Goal: Information Seeking & Learning: Learn about a topic

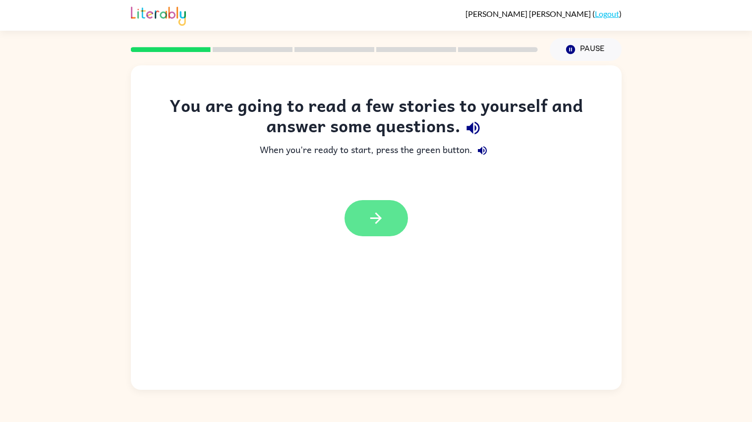
click at [394, 205] on button "button" at bounding box center [375, 218] width 63 height 36
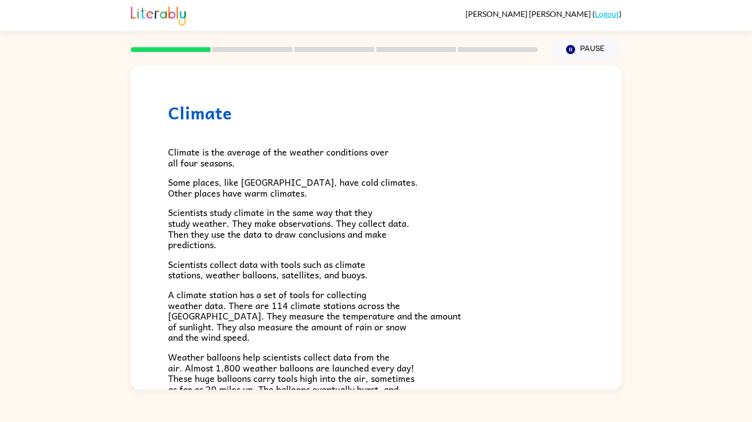
click at [607, 9] on link "Logout" at bounding box center [606, 13] width 24 height 9
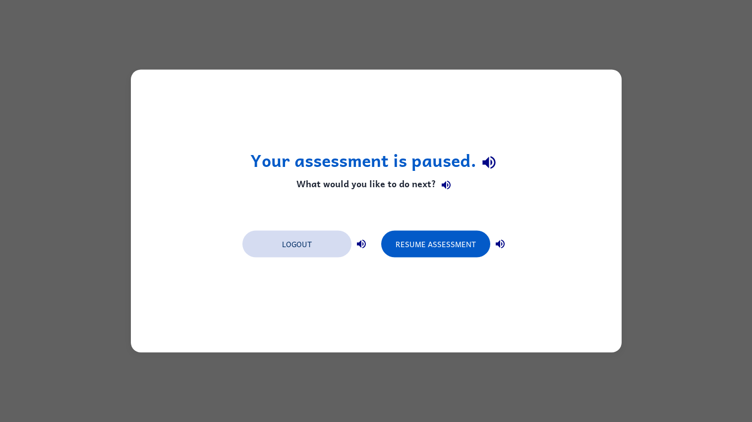
click at [323, 243] on button "Logout" at bounding box center [296, 244] width 109 height 27
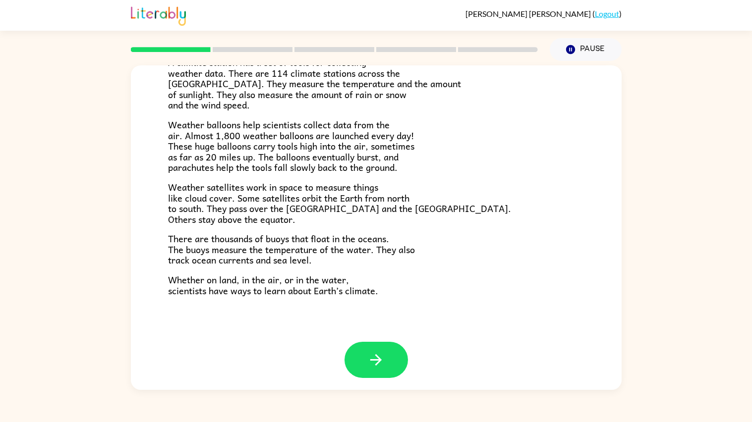
scroll to position [234, 0]
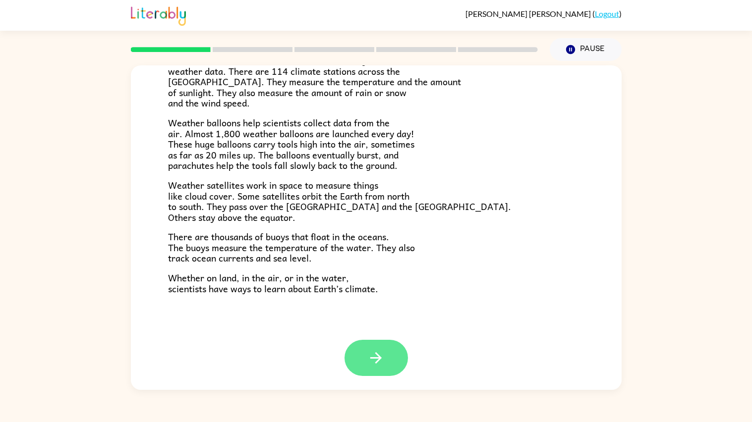
click at [384, 352] on button "button" at bounding box center [375, 358] width 63 height 36
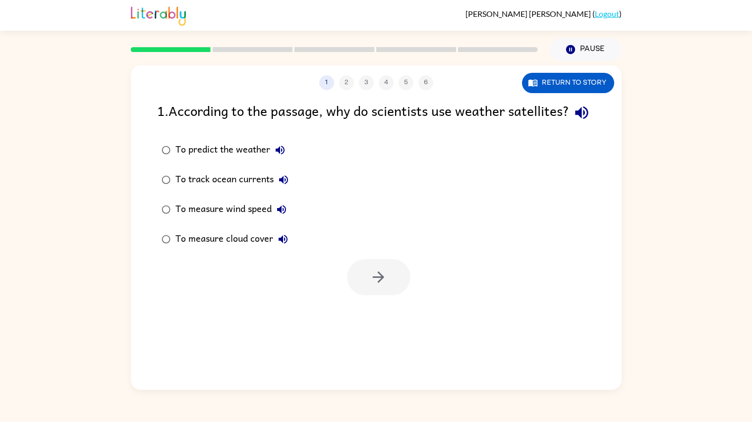
scroll to position [0, 0]
click at [356, 295] on button "button" at bounding box center [378, 277] width 63 height 36
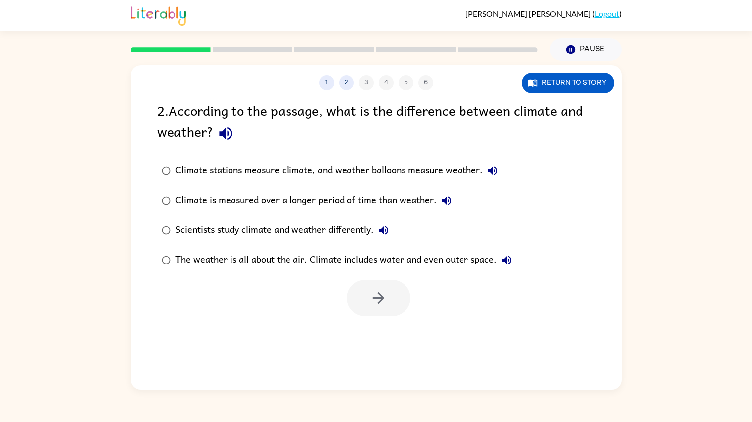
click at [386, 168] on div "Climate stations measure climate, and weather balloons measure weather." at bounding box center [338, 171] width 327 height 20
click at [368, 303] on button "button" at bounding box center [378, 298] width 63 height 36
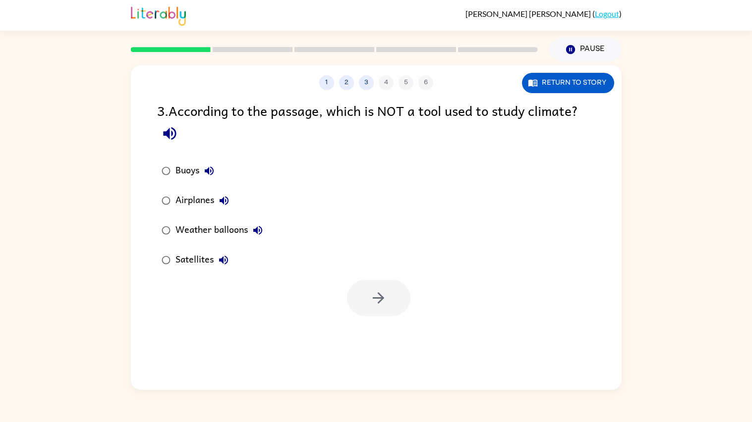
click at [200, 198] on div "Airplanes" at bounding box center [204, 201] width 58 height 20
click at [366, 290] on button "button" at bounding box center [378, 298] width 63 height 36
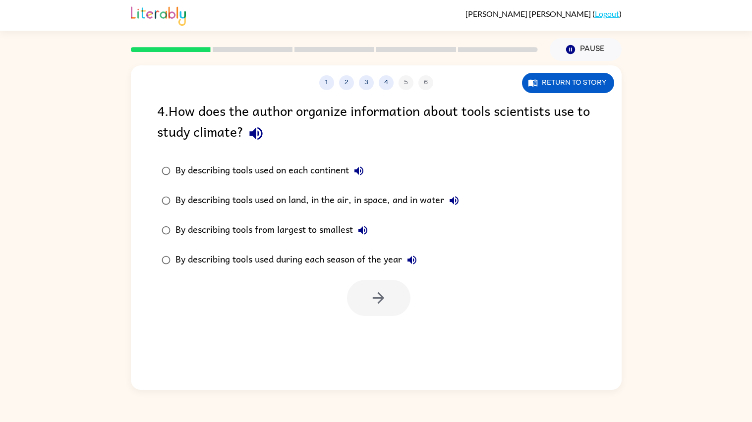
click at [324, 202] on div "By describing tools used on land, in the air, in space, and in water" at bounding box center [319, 201] width 288 height 20
click at [358, 296] on button "button" at bounding box center [378, 298] width 63 height 36
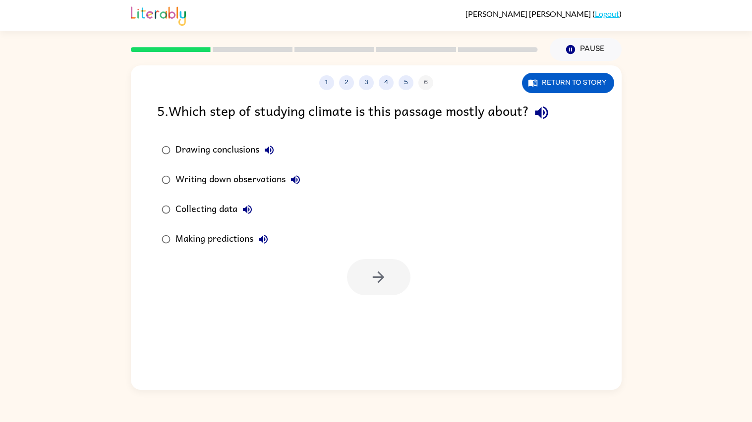
click at [185, 208] on div "Collecting data" at bounding box center [216, 210] width 82 height 20
click at [394, 285] on button "button" at bounding box center [378, 277] width 63 height 36
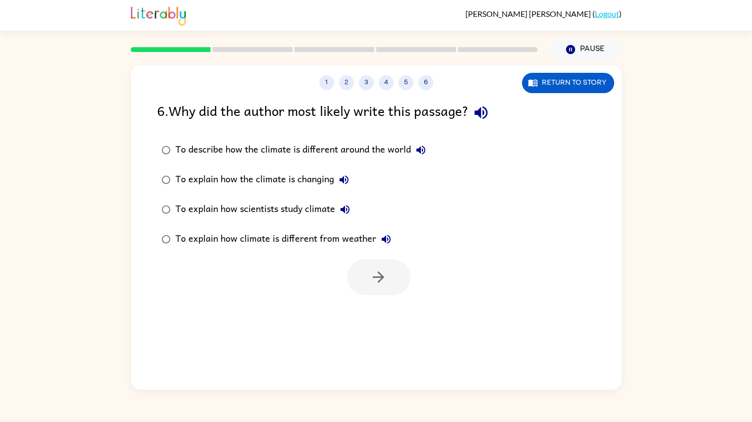
click at [237, 199] on label "To explain how scientists study climate" at bounding box center [294, 210] width 284 height 30
click at [370, 285] on icon "button" at bounding box center [378, 277] width 17 height 17
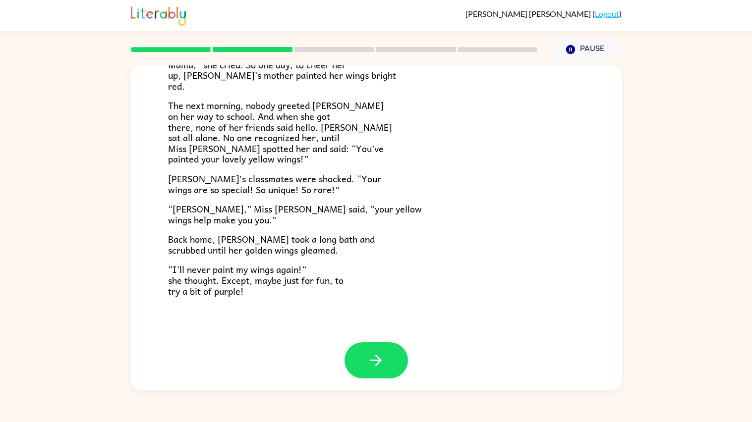
scroll to position [234, 0]
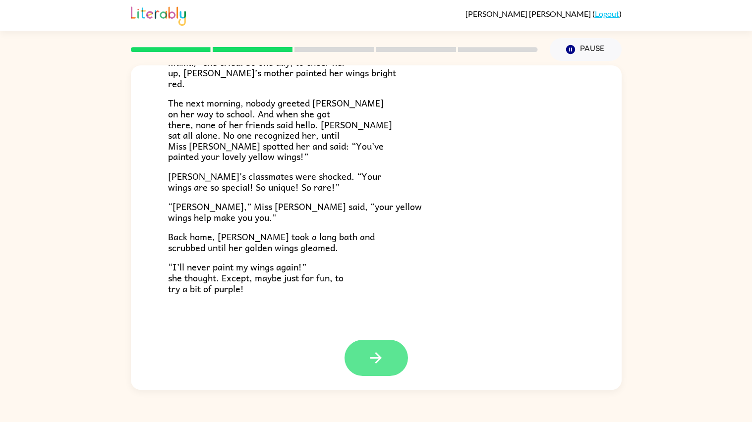
click at [384, 352] on button "button" at bounding box center [375, 358] width 63 height 36
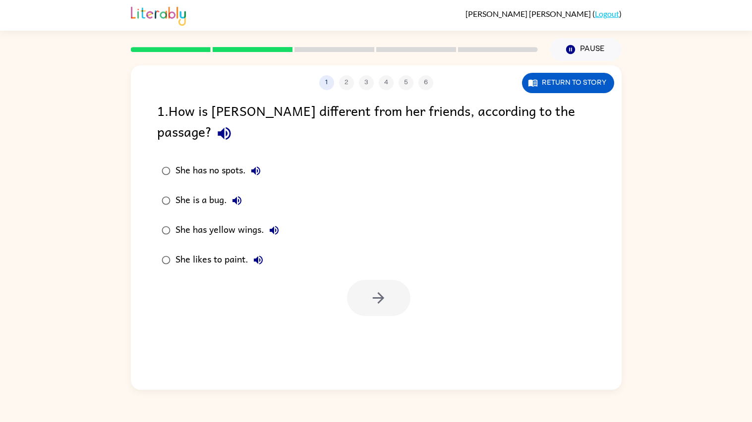
scroll to position [0, 0]
click at [375, 289] on icon "button" at bounding box center [378, 297] width 17 height 17
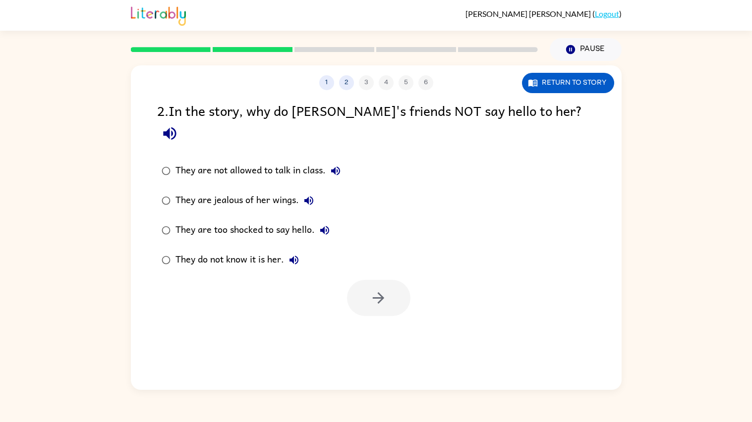
click at [269, 250] on div "They do not know it is her." at bounding box center [239, 260] width 128 height 20
click at [389, 287] on button "button" at bounding box center [378, 298] width 63 height 36
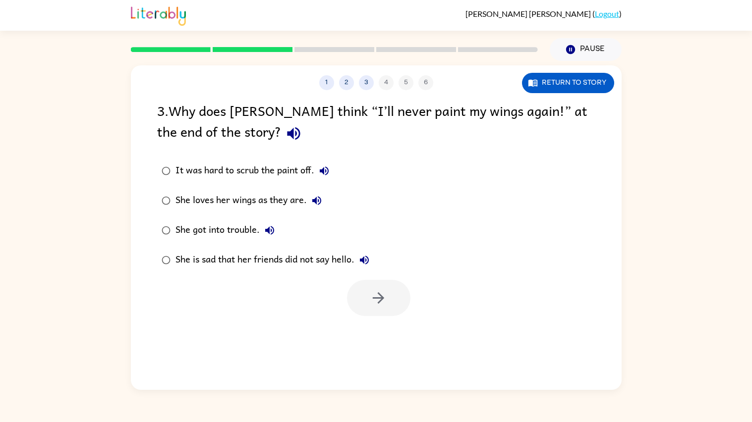
click at [282, 200] on div "She loves her wings as they are." at bounding box center [250, 201] width 151 height 20
click at [349, 291] on button "button" at bounding box center [378, 298] width 63 height 36
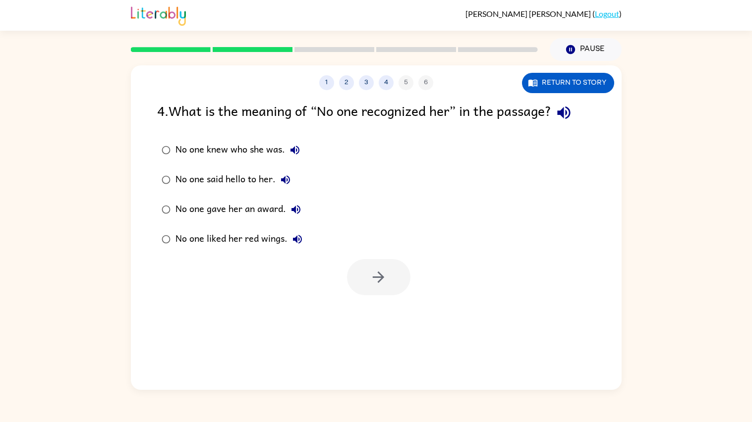
click at [258, 148] on div "No one knew who she was." at bounding box center [239, 150] width 129 height 20
click at [377, 274] on icon "button" at bounding box center [378, 277] width 17 height 17
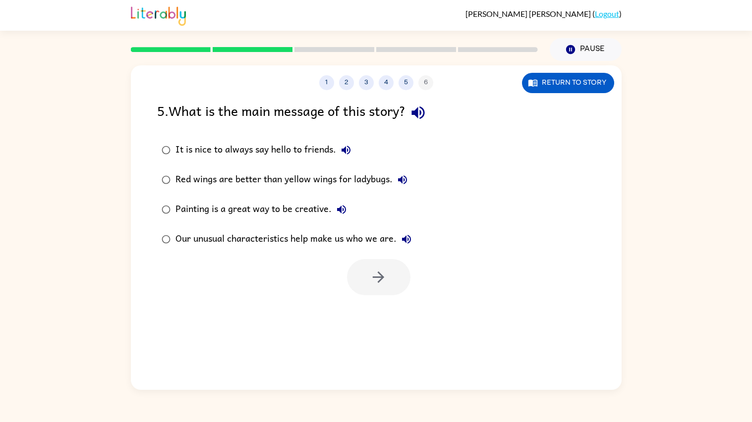
click at [341, 240] on div "Our unusual characteristics help make us who we are." at bounding box center [295, 239] width 241 height 20
click at [386, 278] on icon "button" at bounding box center [378, 277] width 17 height 17
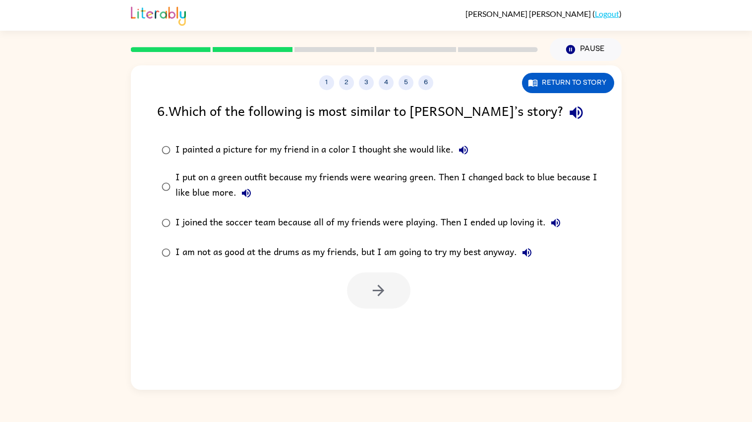
click at [360, 252] on div "I am not as good at the drums as my friends, but I am going to try my best anyw…" at bounding box center [355, 253] width 361 height 20
click at [368, 290] on button "button" at bounding box center [378, 290] width 63 height 36
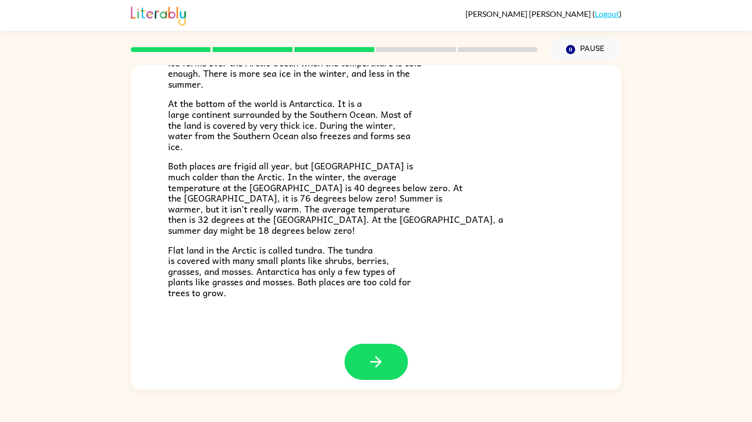
scroll to position [166, 0]
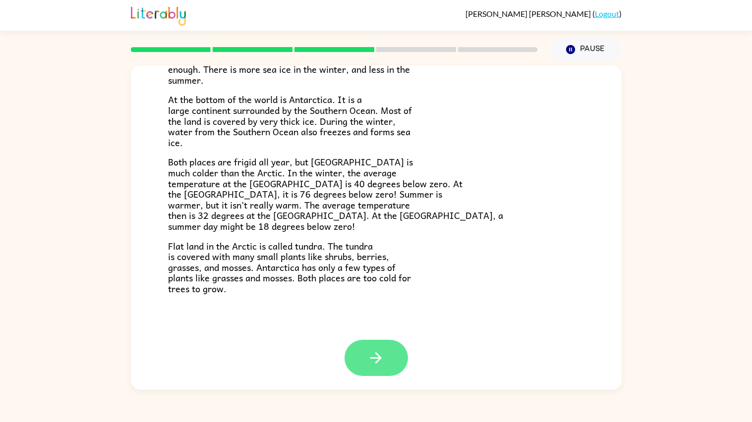
click at [379, 358] on icon "button" at bounding box center [375, 357] width 11 height 11
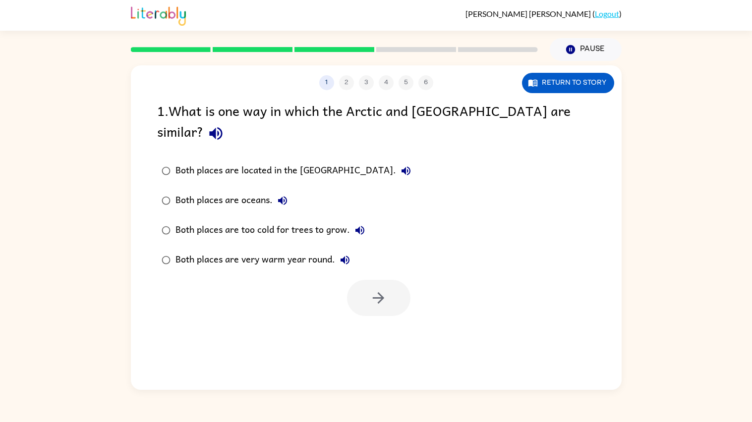
scroll to position [0, 0]
click at [213, 220] on div "Both places are too cold for trees to grow." at bounding box center [272, 230] width 194 height 20
click at [396, 280] on button "button" at bounding box center [378, 298] width 63 height 36
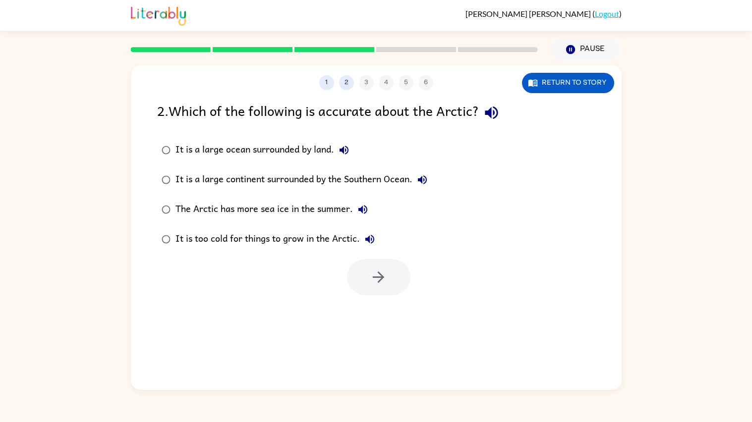
click at [308, 235] on div "It is too cold for things to grow in the Arctic." at bounding box center [277, 239] width 204 height 20
click at [384, 266] on button "button" at bounding box center [378, 277] width 63 height 36
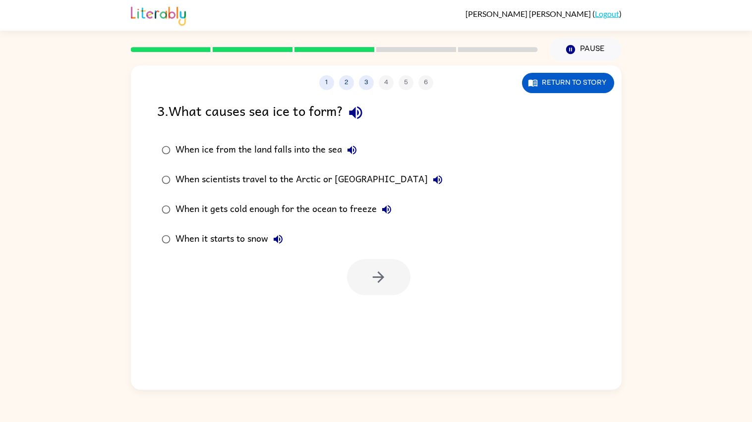
click at [323, 212] on div "When it gets cold enough for the ocean to freeze" at bounding box center [285, 210] width 221 height 20
click at [366, 277] on button "button" at bounding box center [378, 277] width 63 height 36
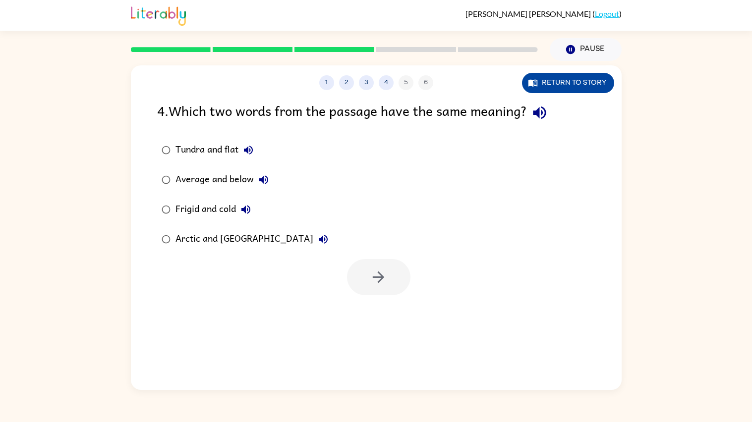
click at [577, 89] on button "Return to story" at bounding box center [568, 83] width 92 height 20
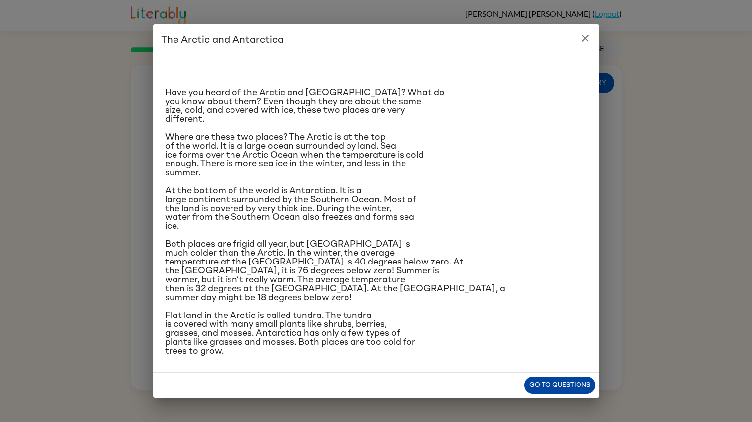
click at [529, 381] on button "Go to questions" at bounding box center [559, 385] width 71 height 17
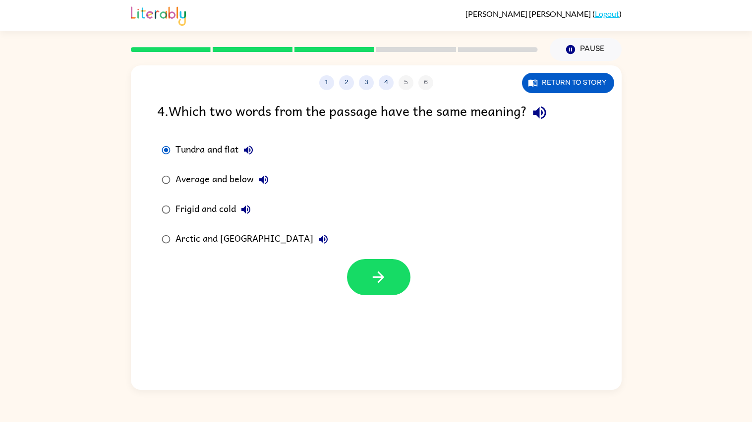
click at [306, 243] on div "Tundra and flat Average and below Frigid and cold Arctic and [GEOGRAPHIC_DATA]" at bounding box center [389, 194] width 464 height 119
click at [387, 278] on button "button" at bounding box center [378, 277] width 63 height 36
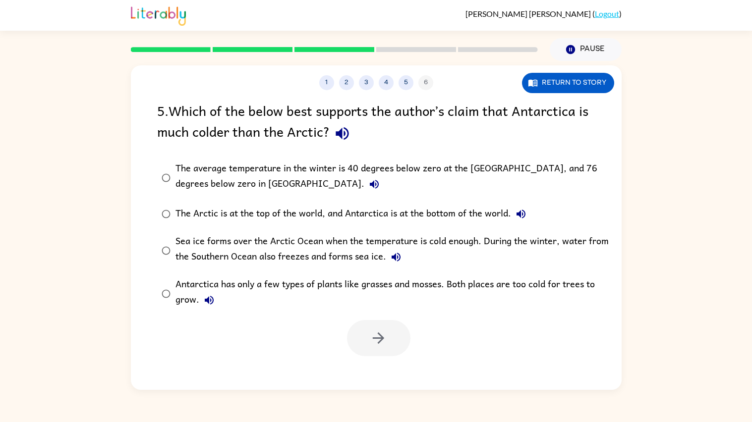
click at [251, 168] on div "The average temperature in the winter is 40 degrees below zero at the [GEOGRAPH…" at bounding box center [391, 177] width 433 height 33
click at [389, 339] on button "button" at bounding box center [378, 338] width 63 height 36
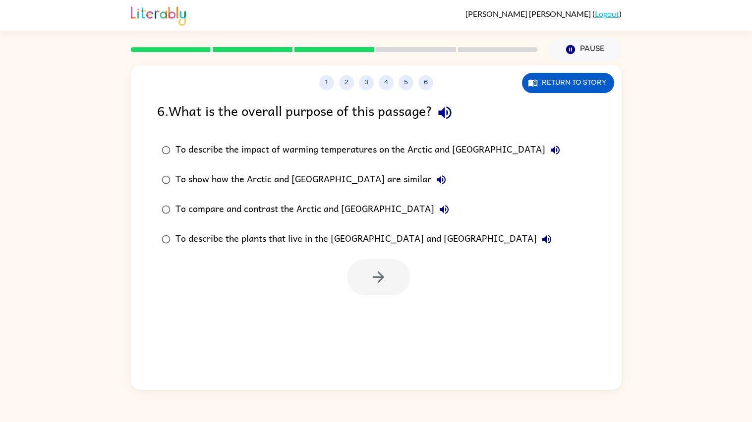
click at [315, 207] on div "To compare and contrast the Arctic and [GEOGRAPHIC_DATA]" at bounding box center [314, 210] width 278 height 20
click at [372, 275] on icon "button" at bounding box center [378, 277] width 17 height 17
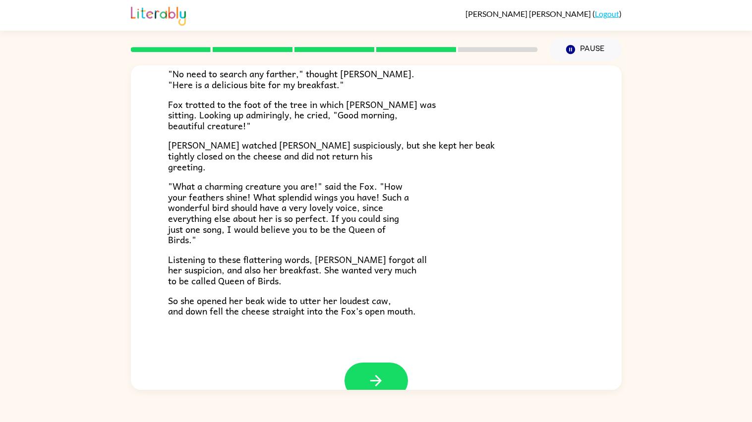
scroll to position [130, 0]
drag, startPoint x: 318, startPoint y: 163, endPoint x: 316, endPoint y: 155, distance: 8.8
click at [316, 155] on p "[PERSON_NAME] watched [PERSON_NAME] suspiciously, but she kept her beak tightly…" at bounding box center [376, 155] width 416 height 32
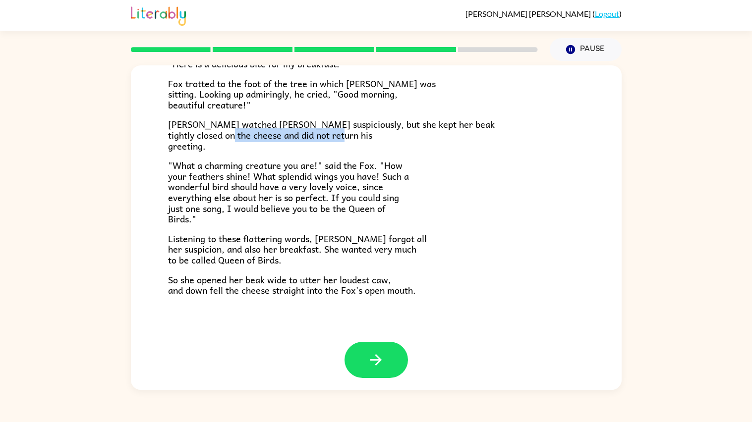
scroll to position [150, 0]
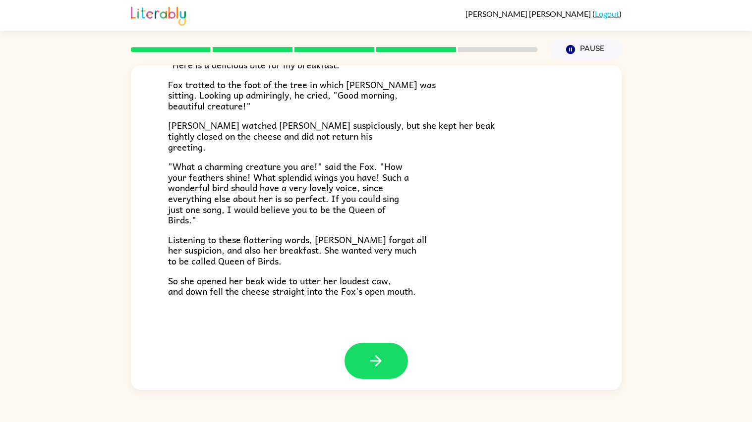
click at [447, 127] on p "[PERSON_NAME] watched [PERSON_NAME] suspiciously, but she kept her beak tightly…" at bounding box center [376, 136] width 416 height 32
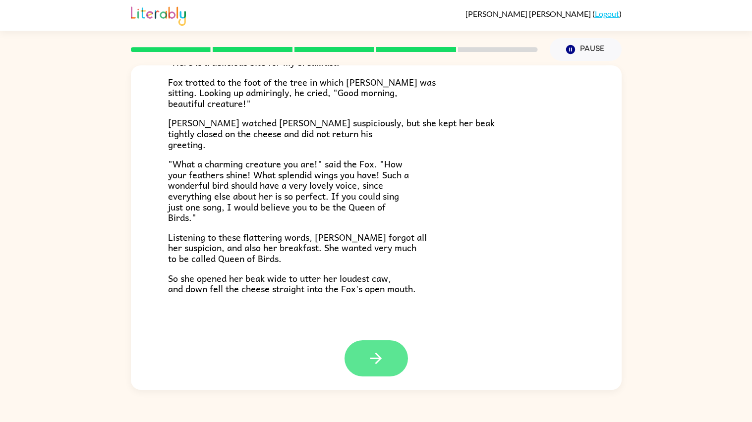
click at [374, 357] on icon "button" at bounding box center [375, 358] width 11 height 11
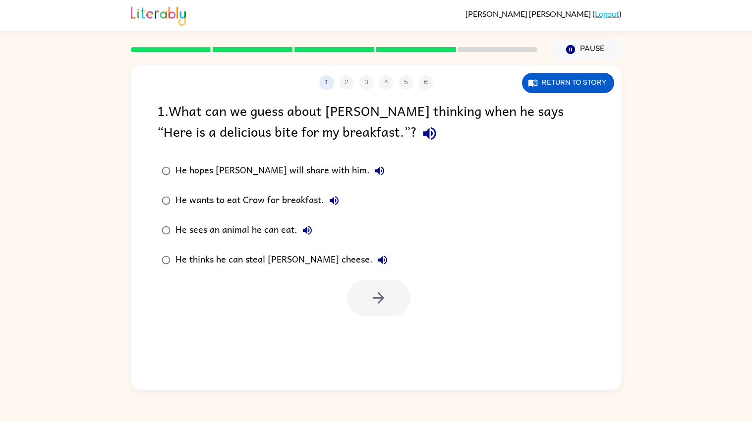
scroll to position [0, 0]
click at [276, 262] on div "He thinks he can steal [PERSON_NAME] cheese." at bounding box center [283, 260] width 217 height 20
click at [359, 295] on button "button" at bounding box center [378, 298] width 63 height 36
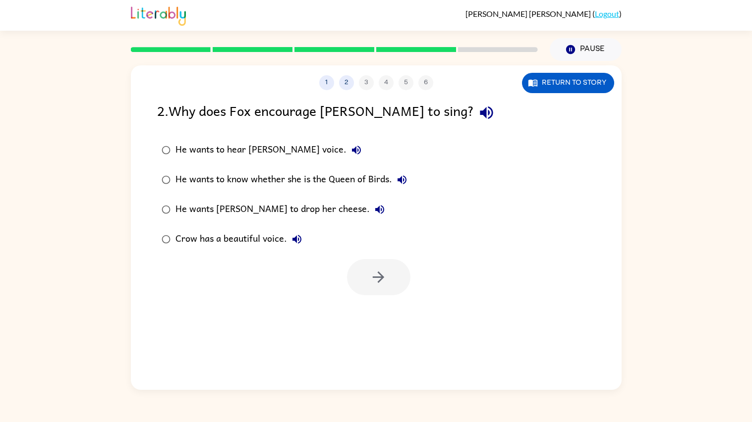
click at [291, 184] on div "He wants to know whether she is the Queen of Birds." at bounding box center [293, 180] width 236 height 20
click at [406, 288] on button "button" at bounding box center [378, 277] width 63 height 36
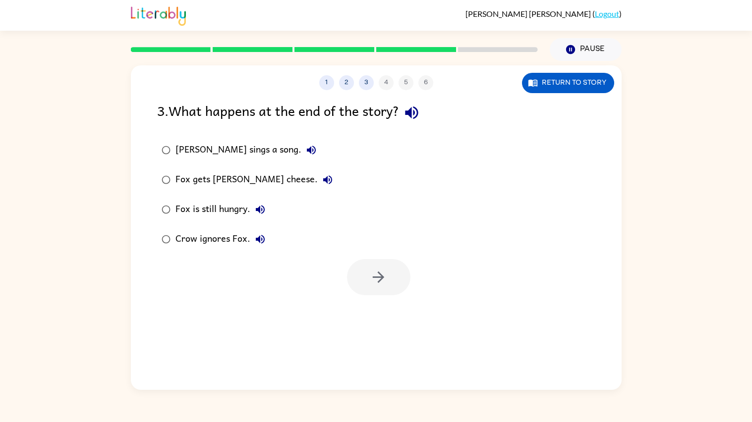
click at [233, 182] on div "Fox gets [PERSON_NAME] cheese." at bounding box center [256, 180] width 162 height 20
click at [370, 279] on icon "button" at bounding box center [378, 277] width 17 height 17
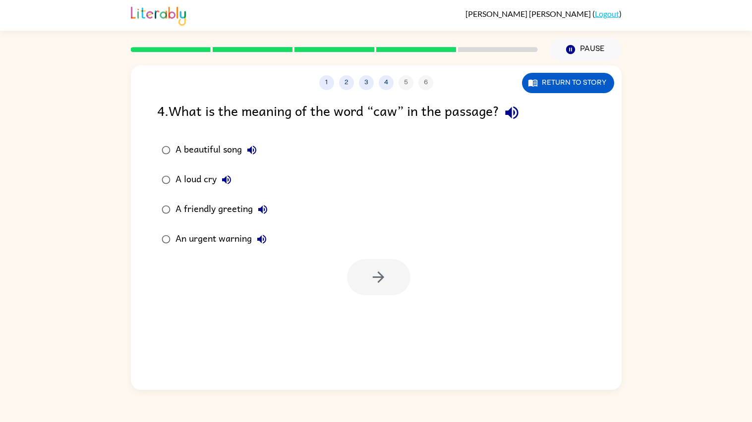
click at [192, 174] on div "A loud cry" at bounding box center [205, 180] width 61 height 20
click at [372, 277] on icon "button" at bounding box center [378, 277] width 17 height 17
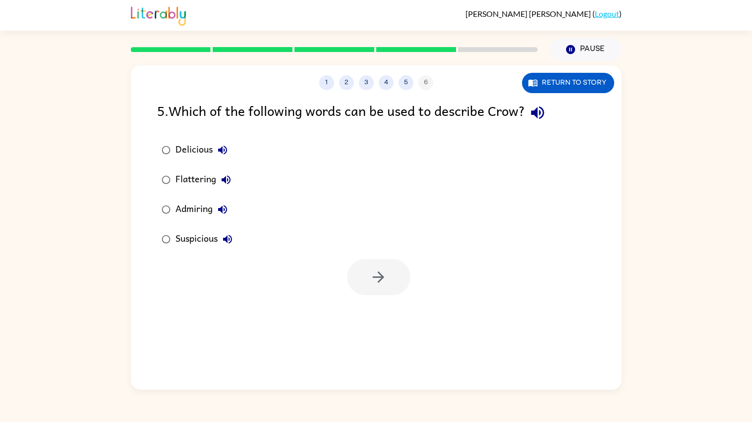
click at [191, 206] on div "Admiring" at bounding box center [203, 210] width 57 height 20
click at [372, 288] on button "button" at bounding box center [378, 277] width 63 height 36
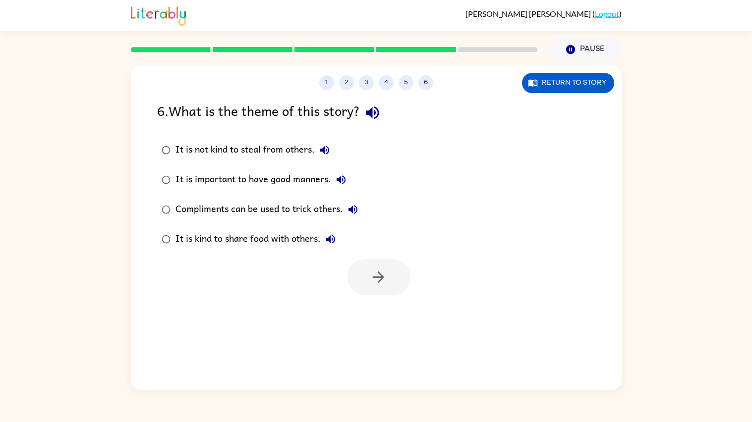
click at [294, 203] on div "Compliments can be used to trick others." at bounding box center [268, 210] width 187 height 20
click at [396, 281] on button "button" at bounding box center [378, 277] width 63 height 36
